Goal: Task Accomplishment & Management: Manage account settings

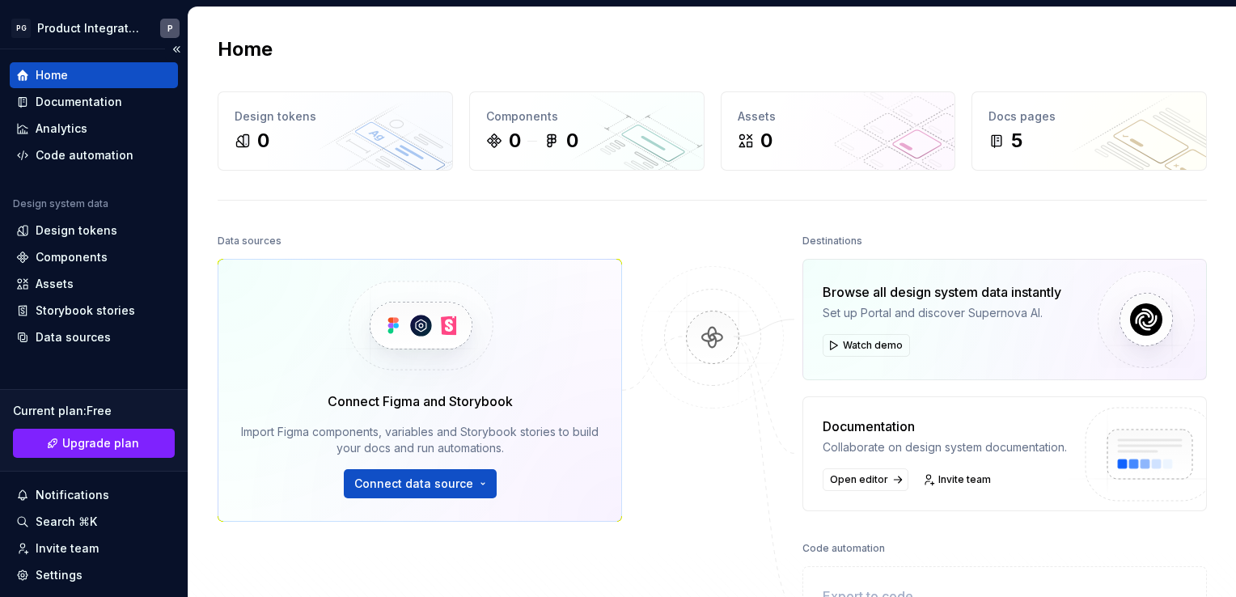
scroll to position [81, 0]
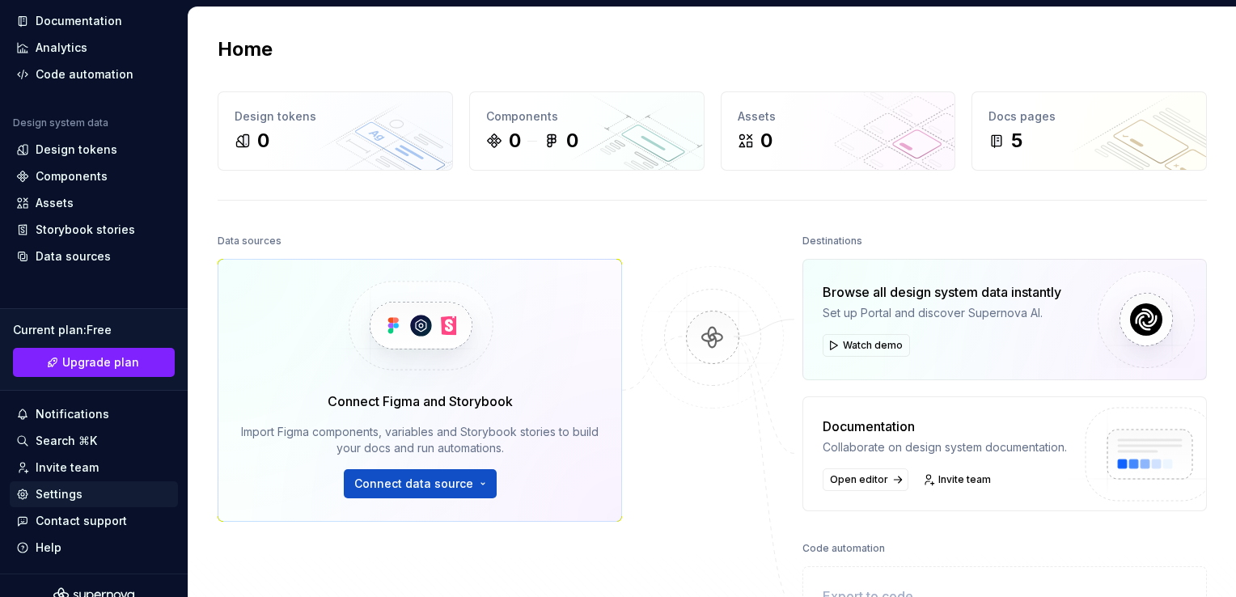
click at [51, 492] on div "Settings" at bounding box center [59, 494] width 47 height 16
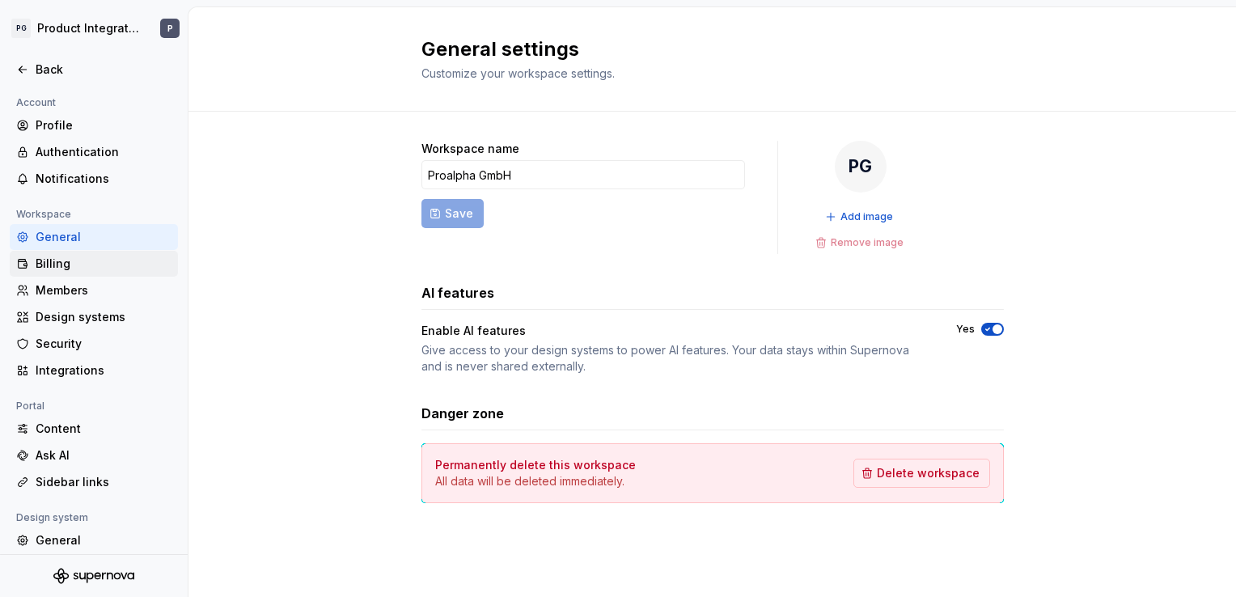
click at [46, 256] on div "Billing" at bounding box center [104, 264] width 136 height 16
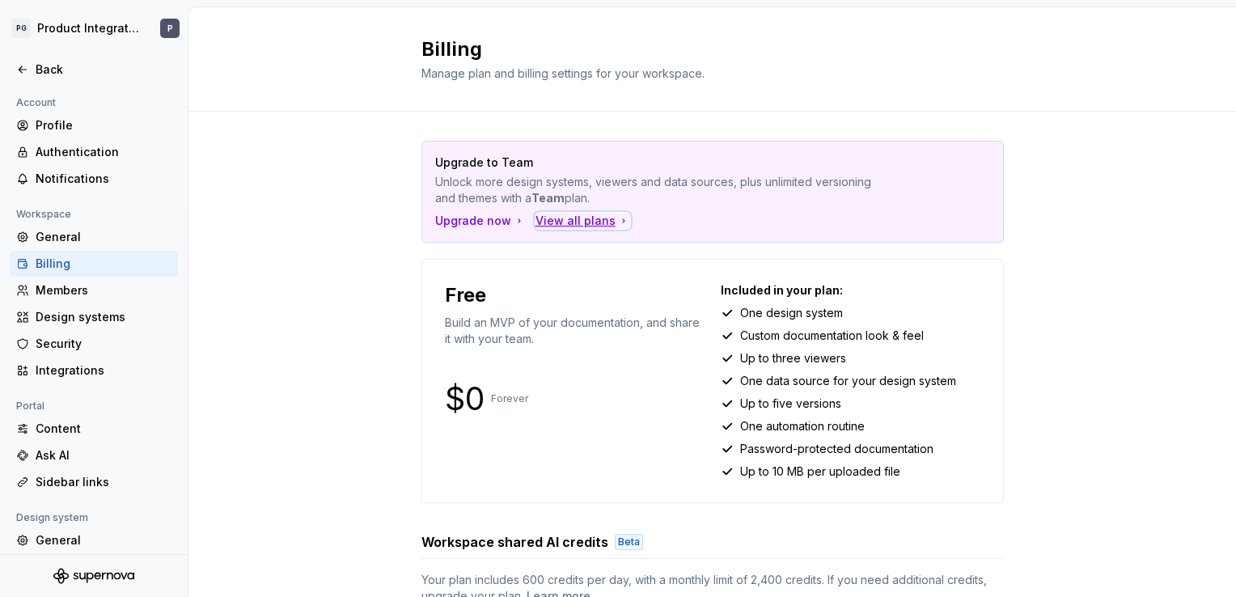
click at [551, 222] on div "View all plans" at bounding box center [582, 221] width 95 height 16
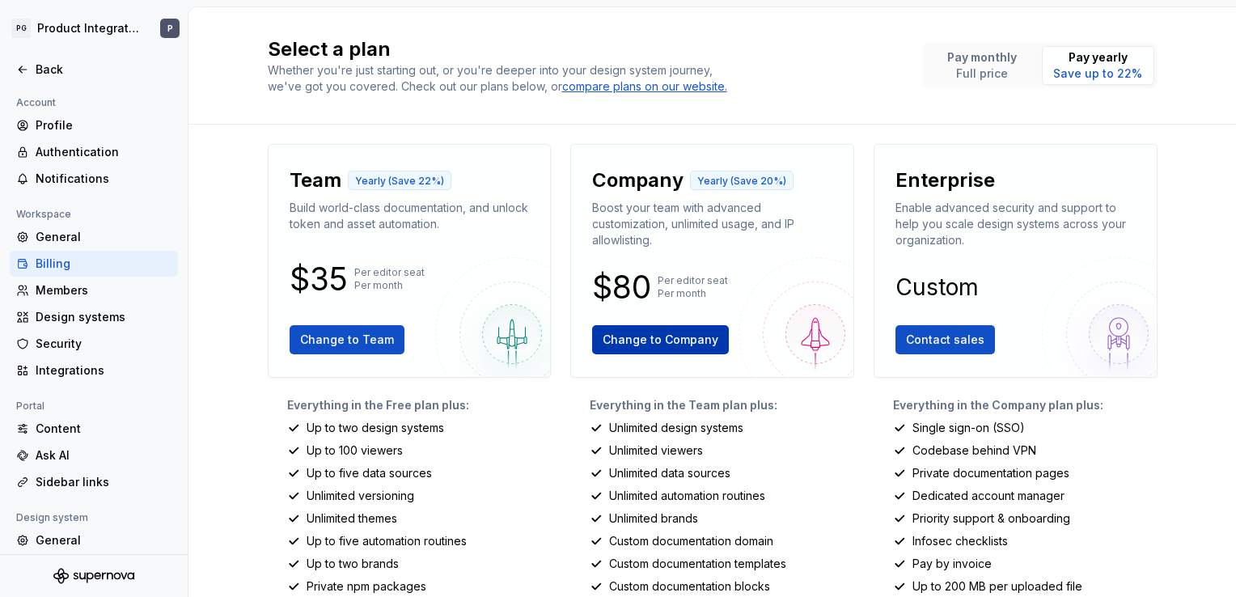
click at [673, 341] on span "Change to Company" at bounding box center [661, 340] width 116 height 16
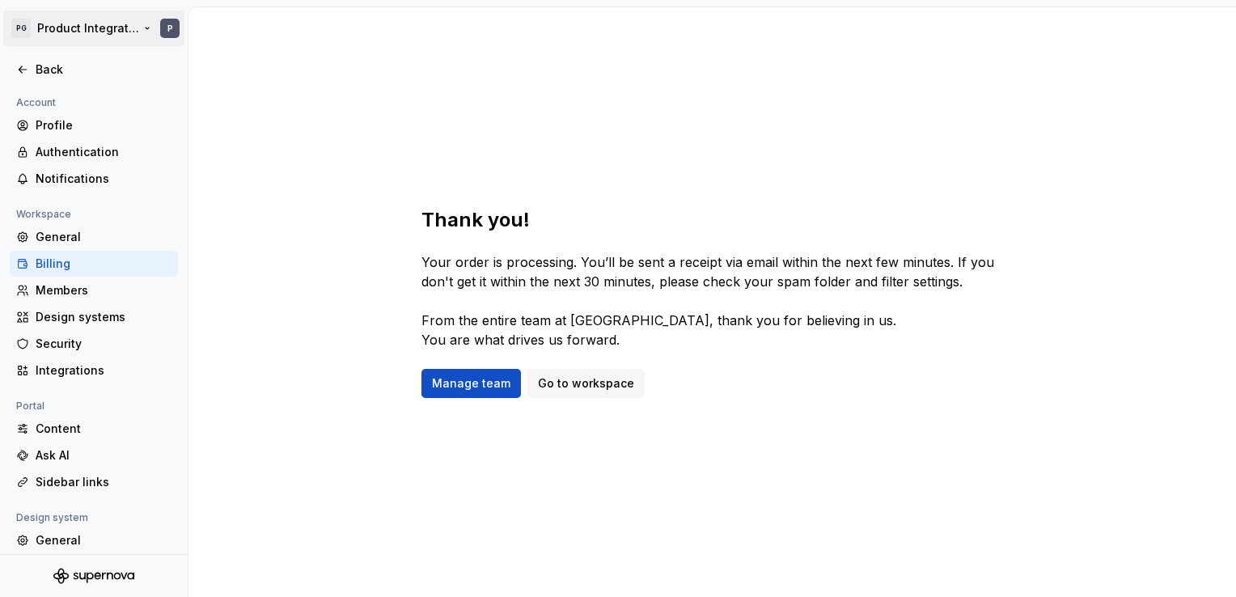
click at [175, 32] on html "PG Product Integration P Back Account Profile Authentication Notifications Work…" at bounding box center [618, 298] width 1236 height 597
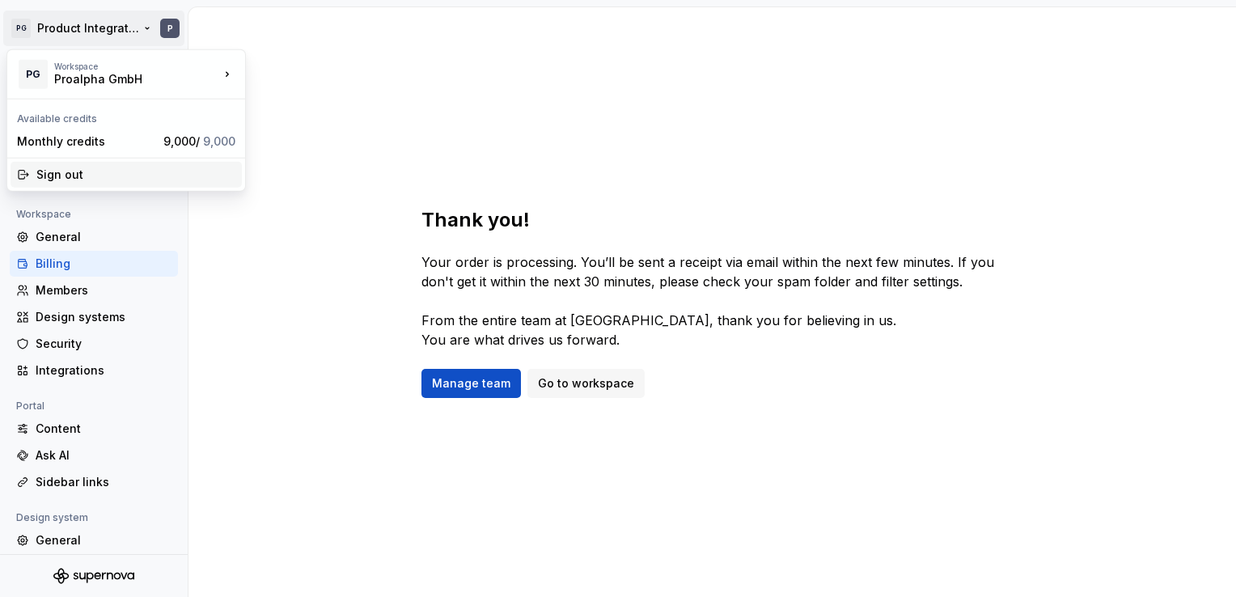
click at [54, 176] on div "Sign out" at bounding box center [135, 175] width 199 height 16
